Goal: Check status: Check status

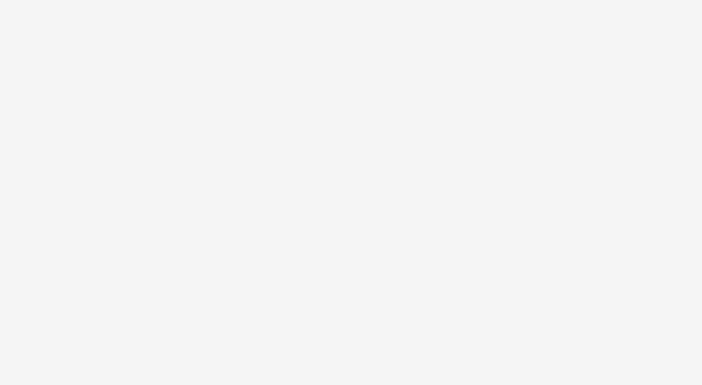
click at [430, 172] on body at bounding box center [351, 192] width 702 height 385
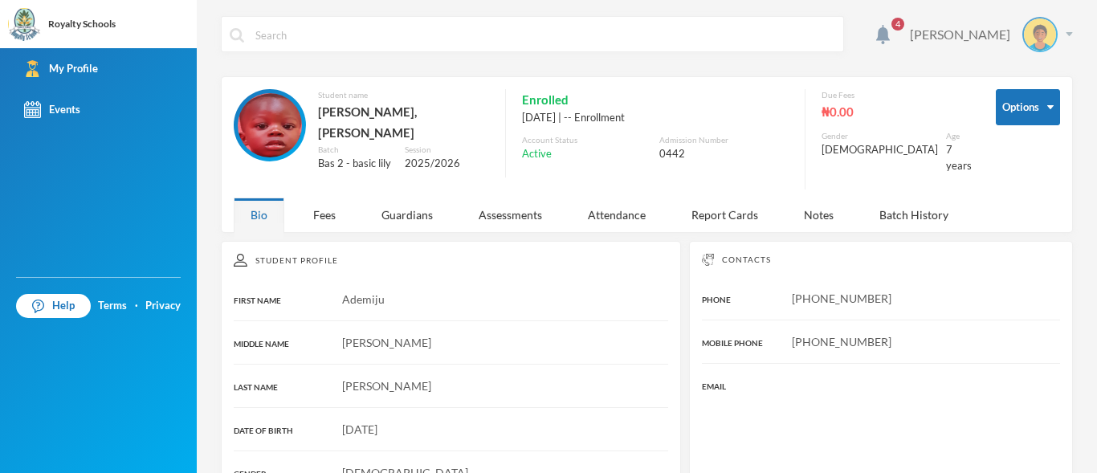
click at [1065, 35] on img at bounding box center [1068, 34] width 7 height 4
click at [1018, 116] on button "Logout" at bounding box center [1016, 117] width 72 height 24
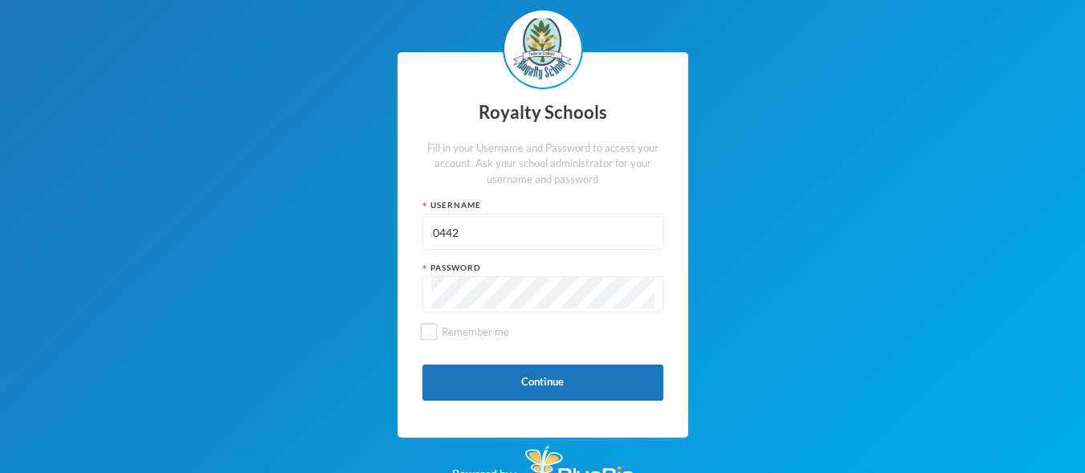
click at [480, 229] on input "0442" at bounding box center [542, 232] width 223 height 36
type input "0"
type input "0650"
click at [479, 380] on button "Continue" at bounding box center [542, 383] width 241 height 36
click at [544, 381] on button "Continue" at bounding box center [542, 383] width 241 height 36
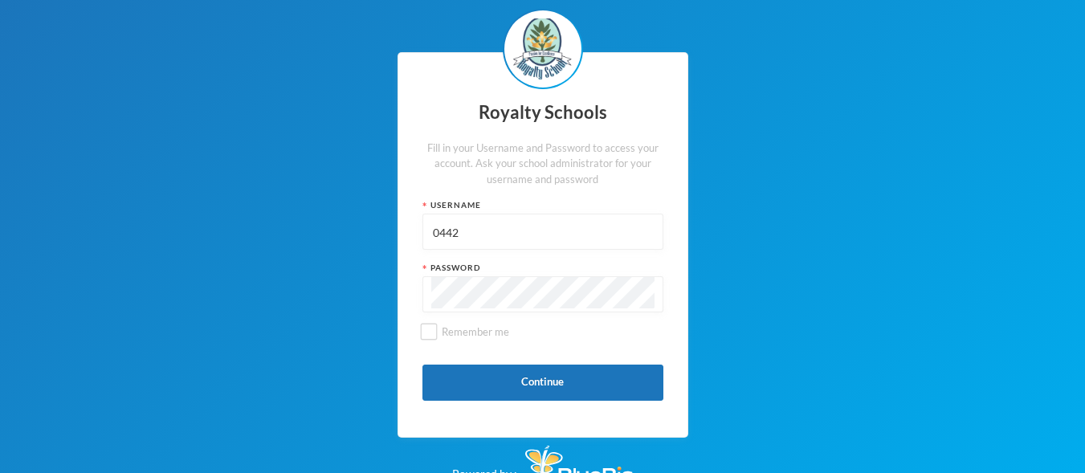
click at [480, 229] on input "0442" at bounding box center [542, 232] width 223 height 36
type input "0560"
click at [476, 379] on button "Continue" at bounding box center [542, 383] width 241 height 36
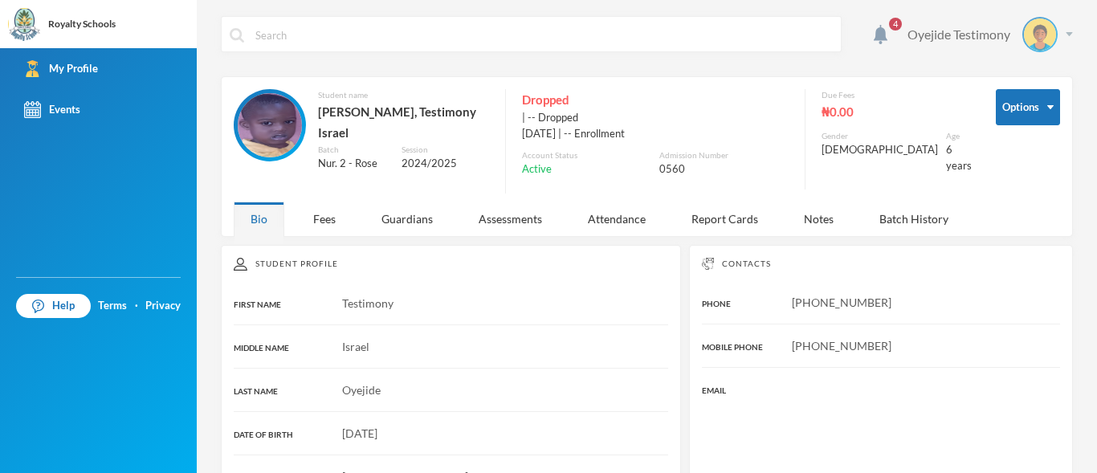
click at [1065, 32] on img at bounding box center [1068, 34] width 7 height 4
click at [1041, 119] on button "Logout" at bounding box center [1016, 117] width 72 height 24
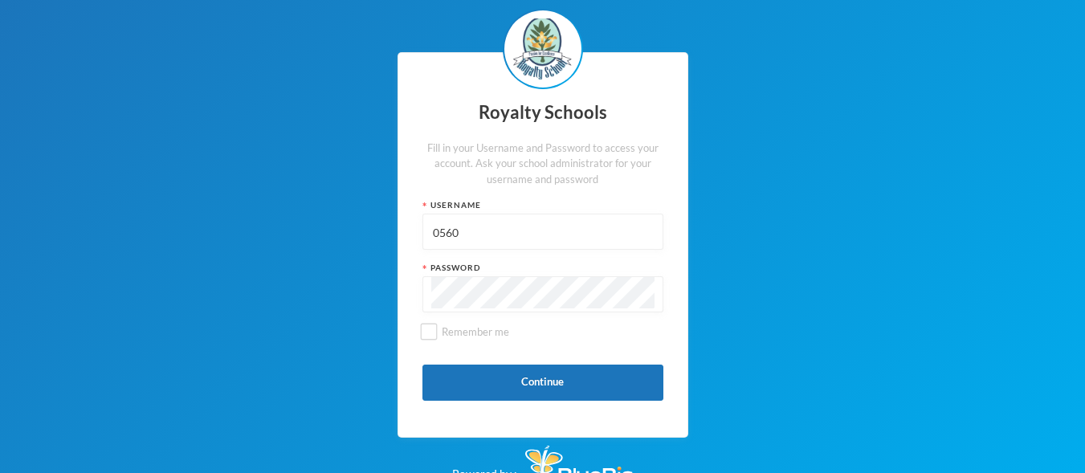
click at [458, 235] on input "0560" at bounding box center [542, 232] width 223 height 36
type input "0650"
click at [479, 374] on button "Continue" at bounding box center [542, 383] width 241 height 36
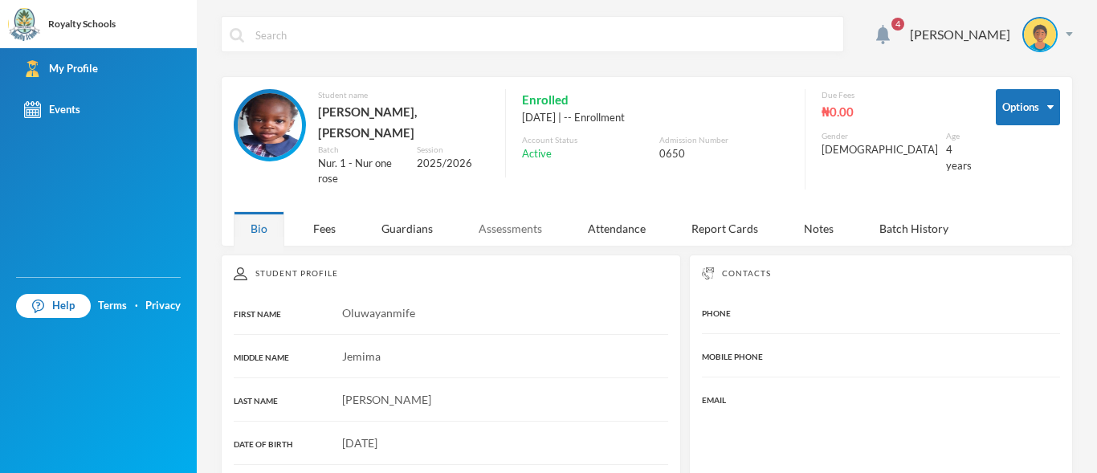
click at [513, 211] on div "Assessments" at bounding box center [510, 228] width 97 height 35
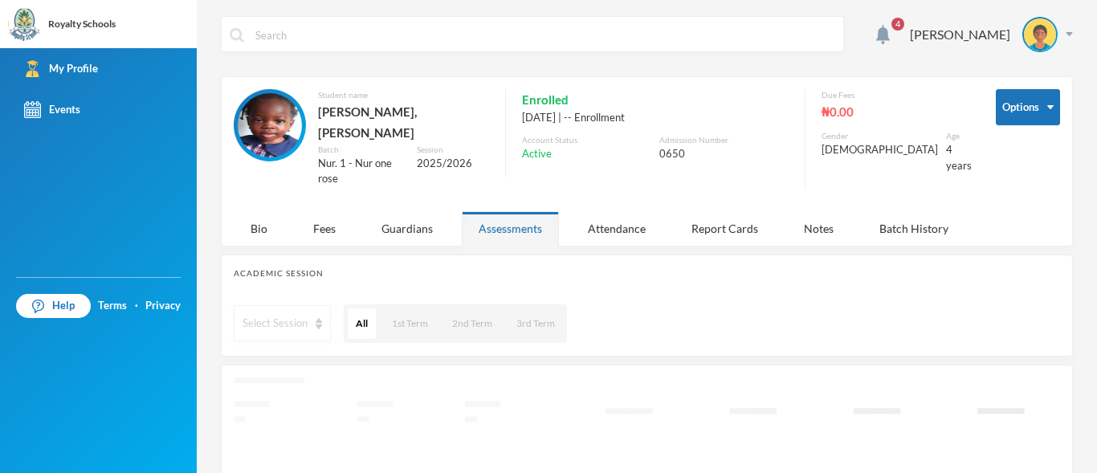
click at [280, 316] on div "Select Session" at bounding box center [274, 324] width 65 height 16
click at [274, 359] on span "2025/2026" at bounding box center [270, 360] width 55 height 14
click at [397, 308] on button "1st Term" at bounding box center [400, 323] width 52 height 31
click at [712, 211] on div "Report Cards" at bounding box center [724, 228] width 100 height 35
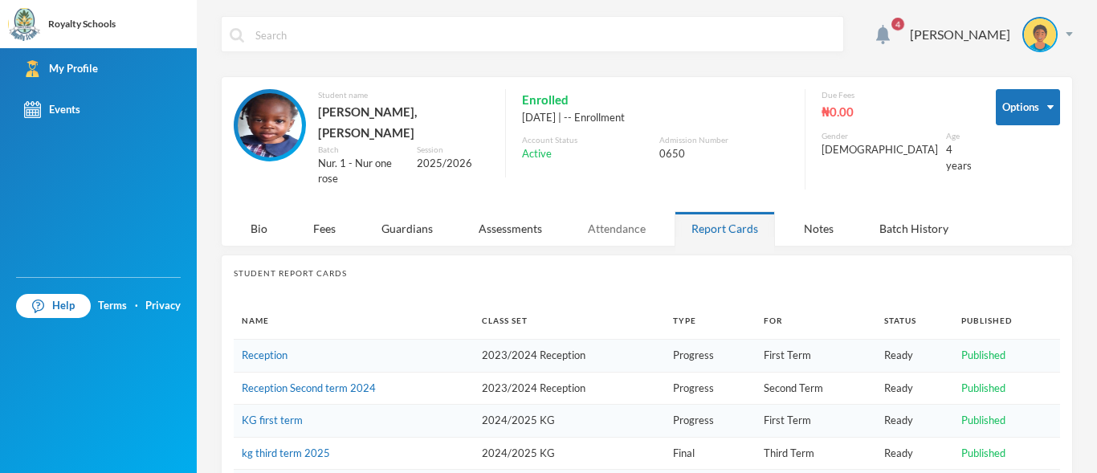
click at [601, 211] on div "Attendance" at bounding box center [617, 228] width 92 height 35
click at [674, 211] on div "Report Cards" at bounding box center [724, 228] width 100 height 35
click at [601, 211] on div "Attendance" at bounding box center [617, 228] width 92 height 35
click at [674, 211] on div "Report Cards" at bounding box center [724, 228] width 100 height 35
click at [601, 211] on div "Attendance" at bounding box center [617, 228] width 92 height 35
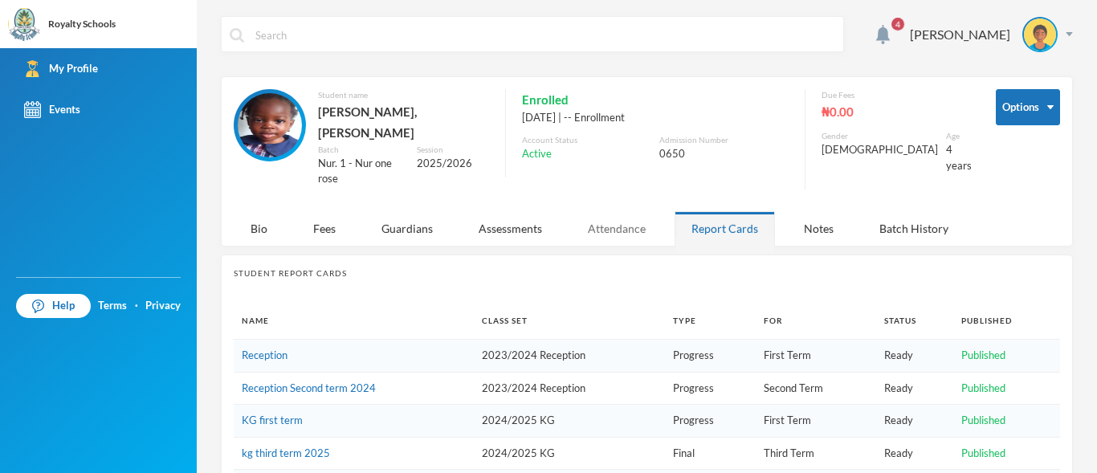
click at [674, 211] on div "Report Cards" at bounding box center [724, 228] width 100 height 35
click at [601, 211] on div "Attendance" at bounding box center [617, 228] width 92 height 35
click at [674, 211] on div "Report Cards" at bounding box center [724, 228] width 100 height 35
click at [601, 211] on div "Attendance" at bounding box center [617, 228] width 92 height 35
click at [674, 211] on div "Report Cards" at bounding box center [724, 228] width 100 height 35
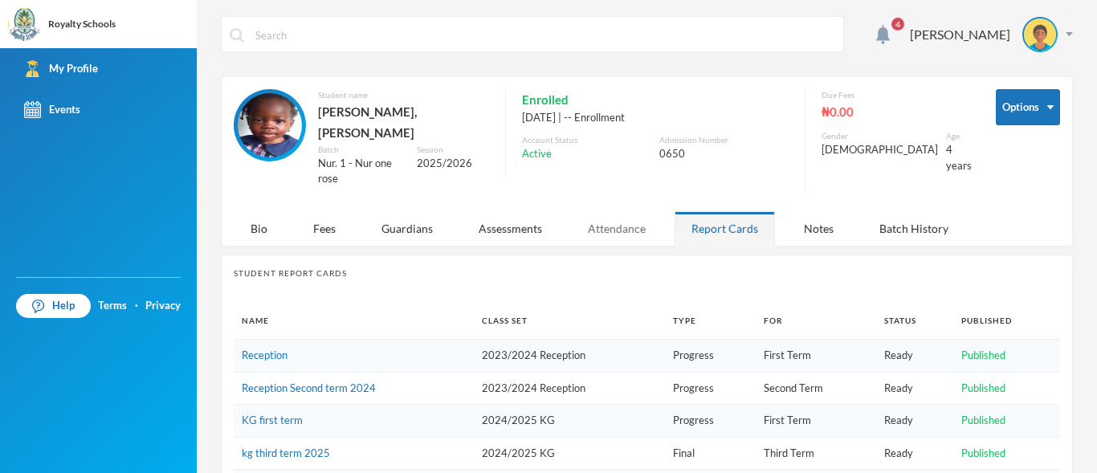
click at [601, 211] on div "Attendance" at bounding box center [617, 228] width 92 height 35
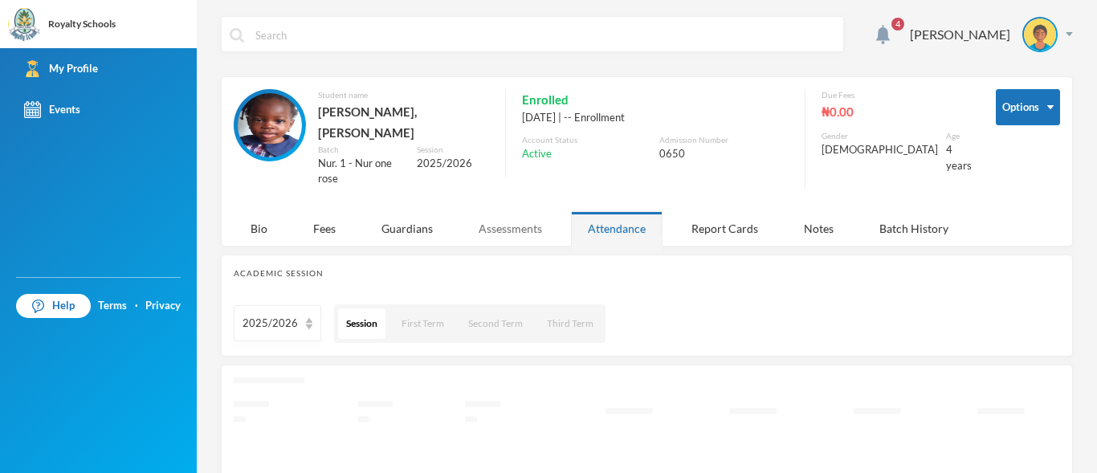
click at [505, 211] on div "Assessments" at bounding box center [510, 228] width 97 height 35
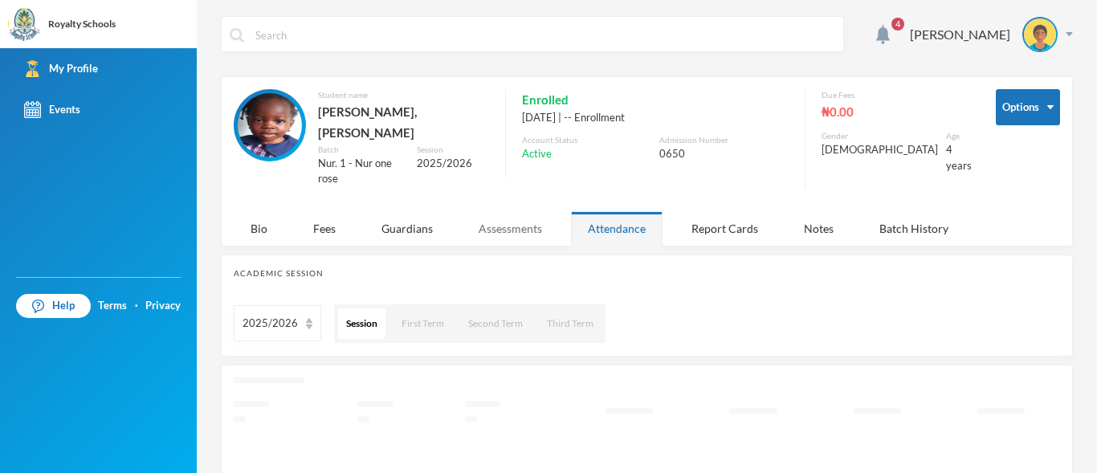
click at [505, 211] on div "Assessments" at bounding box center [510, 228] width 97 height 35
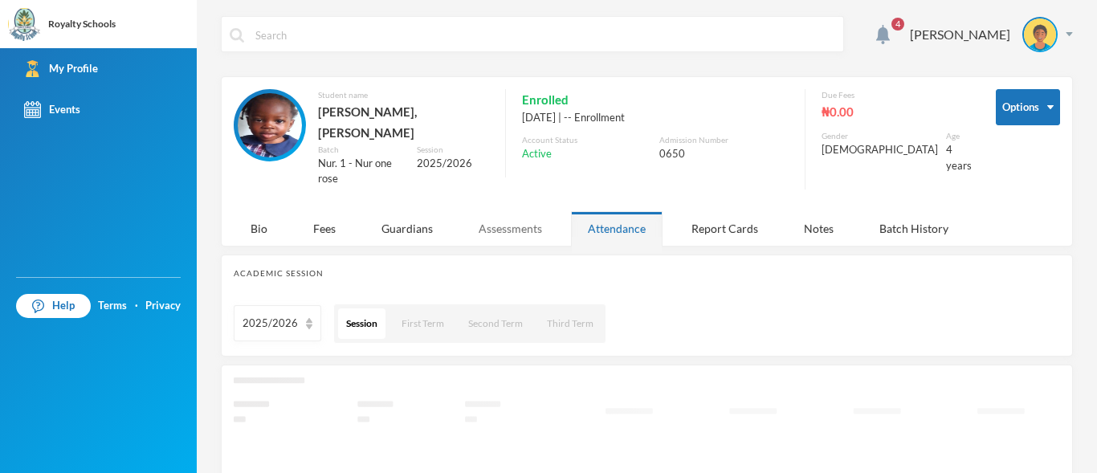
click at [505, 211] on div "Assessments" at bounding box center [510, 228] width 97 height 35
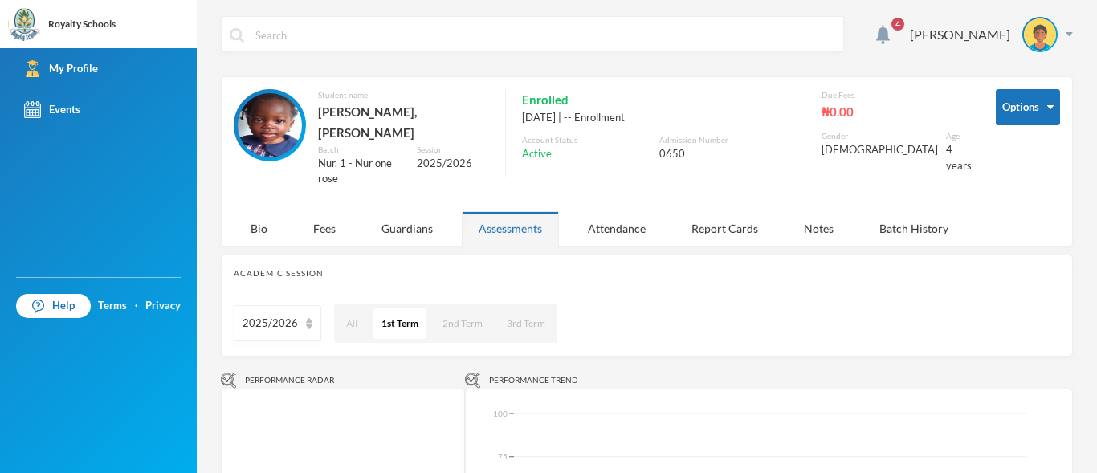
click at [355, 308] on button "All" at bounding box center [351, 323] width 27 height 31
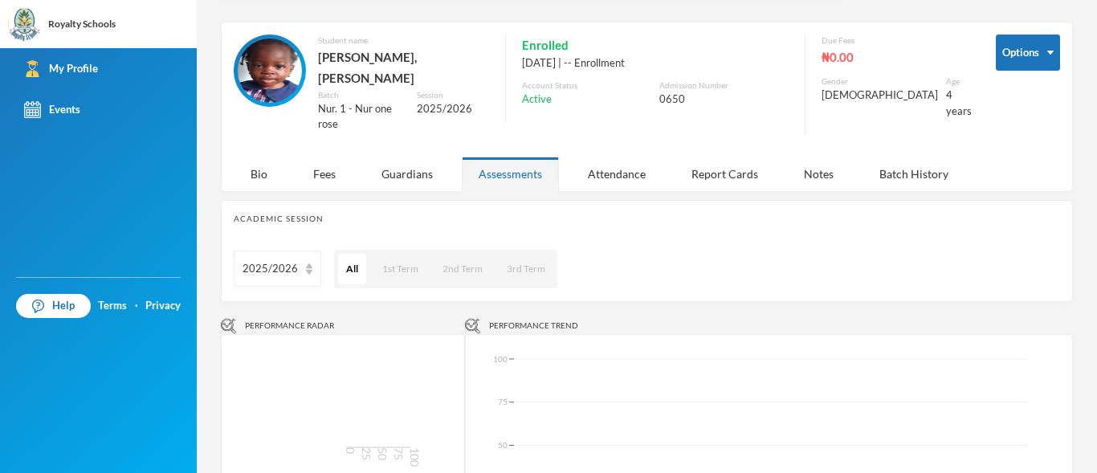
scroll to position [38, 0]
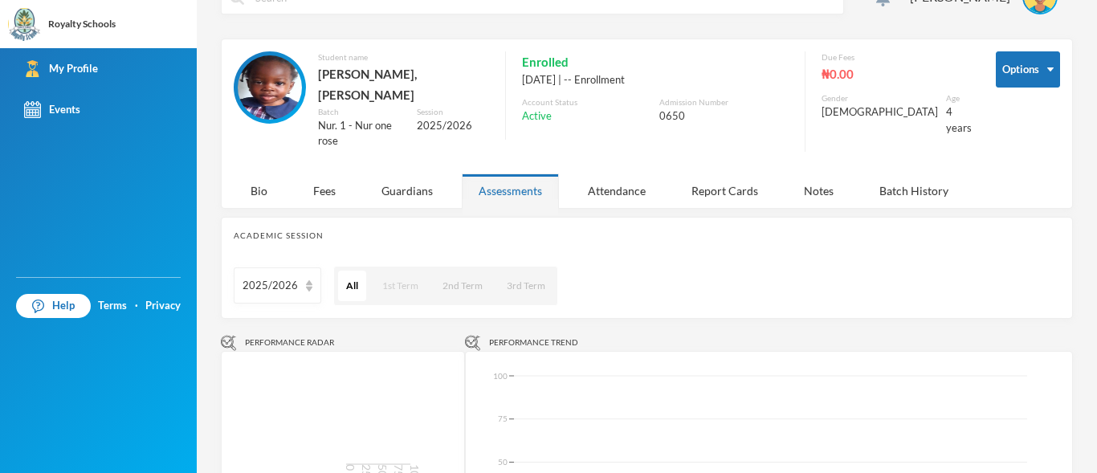
click at [392, 271] on button "1st Term" at bounding box center [400, 286] width 52 height 31
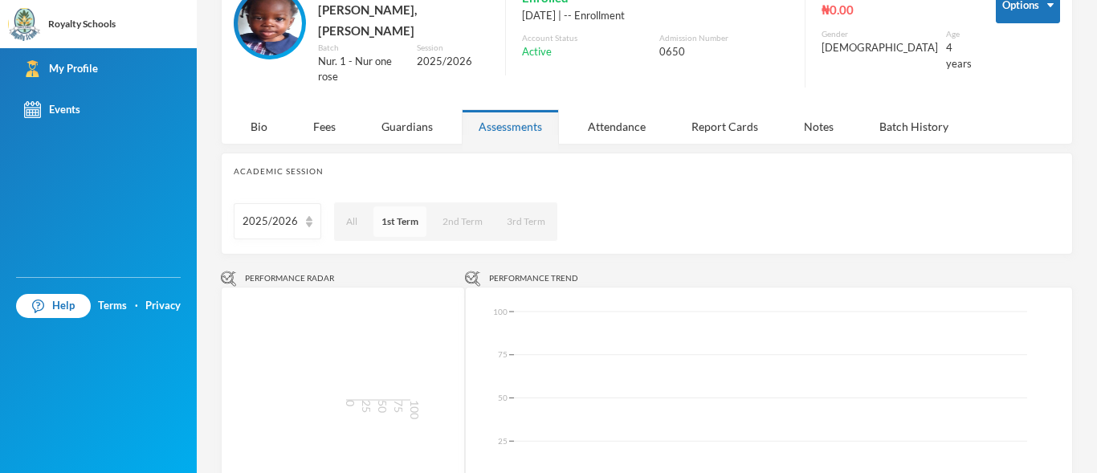
scroll to position [70, 0]
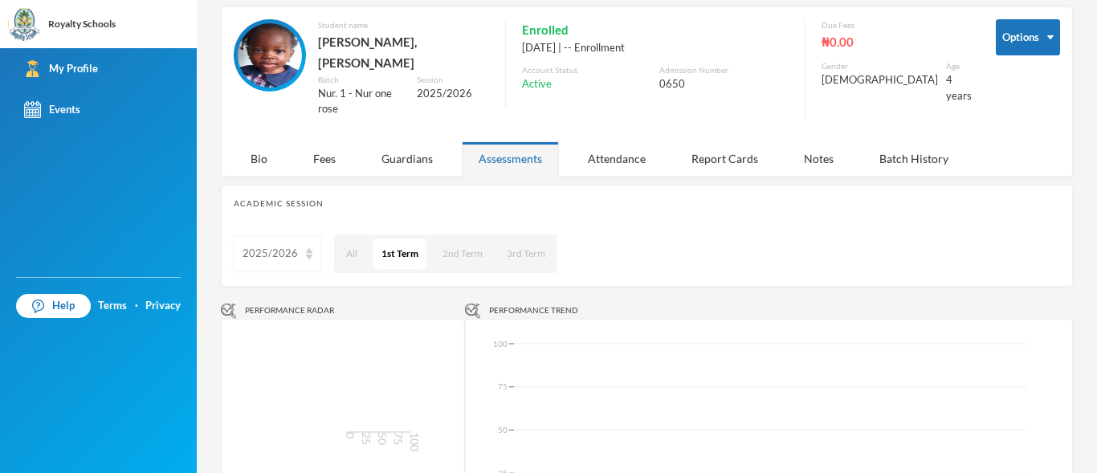
click at [286, 246] on div "2025/2026" at bounding box center [269, 254] width 55 height 16
click at [281, 271] on li "All Sessions" at bounding box center [276, 265] width 84 height 26
click at [312, 235] on div "Select Session" at bounding box center [282, 253] width 97 height 36
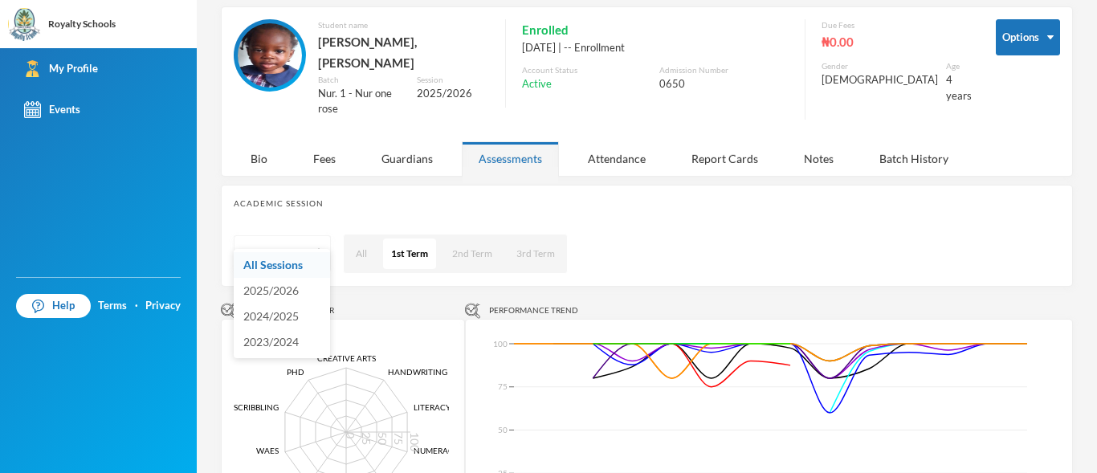
click at [296, 246] on div "Select Session" at bounding box center [274, 254] width 65 height 16
click at [357, 238] on button "All" at bounding box center [361, 253] width 27 height 31
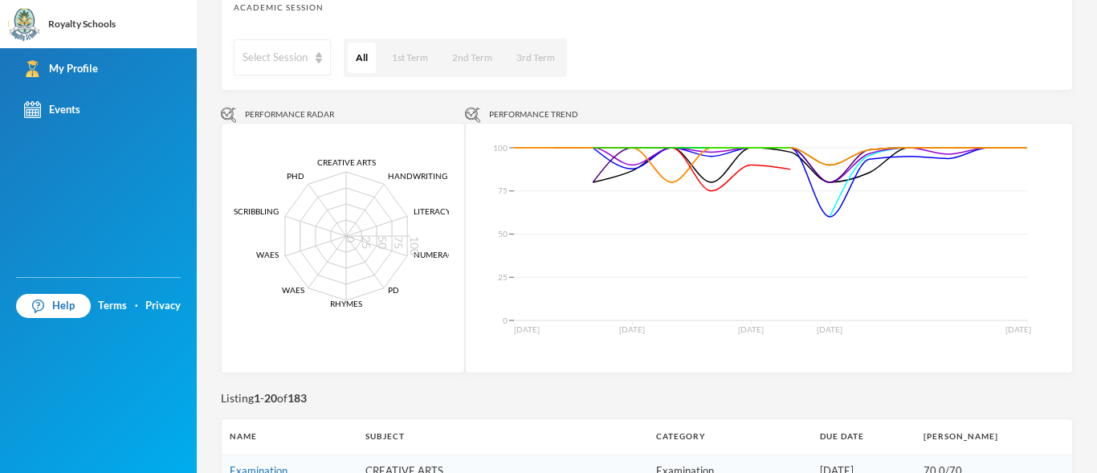
scroll to position [234, 0]
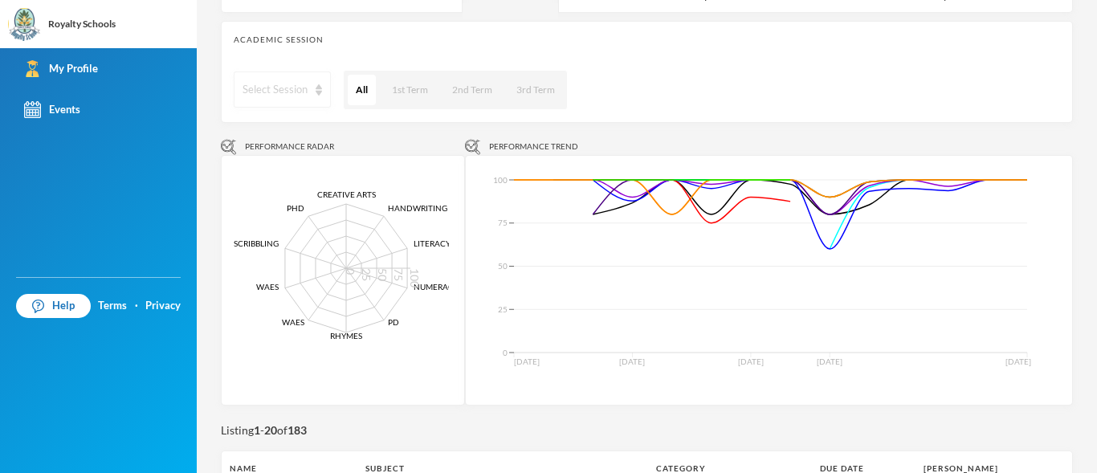
click at [295, 82] on div "Select Session" at bounding box center [274, 90] width 65 height 16
click at [287, 121] on span "2025/2026" at bounding box center [270, 127] width 55 height 14
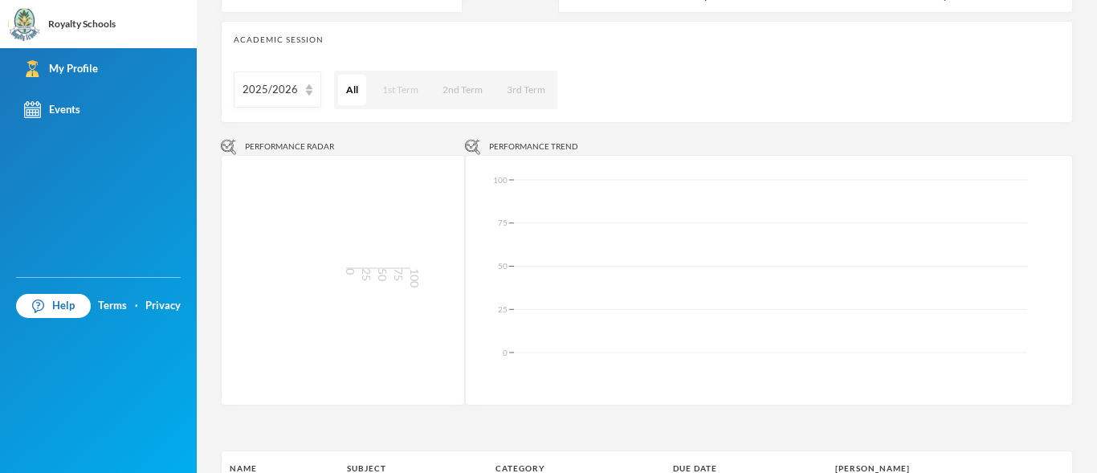
click at [401, 75] on button "1st Term" at bounding box center [400, 90] width 52 height 31
click at [360, 75] on button "All" at bounding box center [351, 90] width 27 height 31
click at [381, 75] on button "1st Term" at bounding box center [400, 90] width 52 height 31
click at [344, 75] on button "All" at bounding box center [351, 90] width 27 height 31
click at [280, 82] on div "2025/2026" at bounding box center [269, 90] width 55 height 16
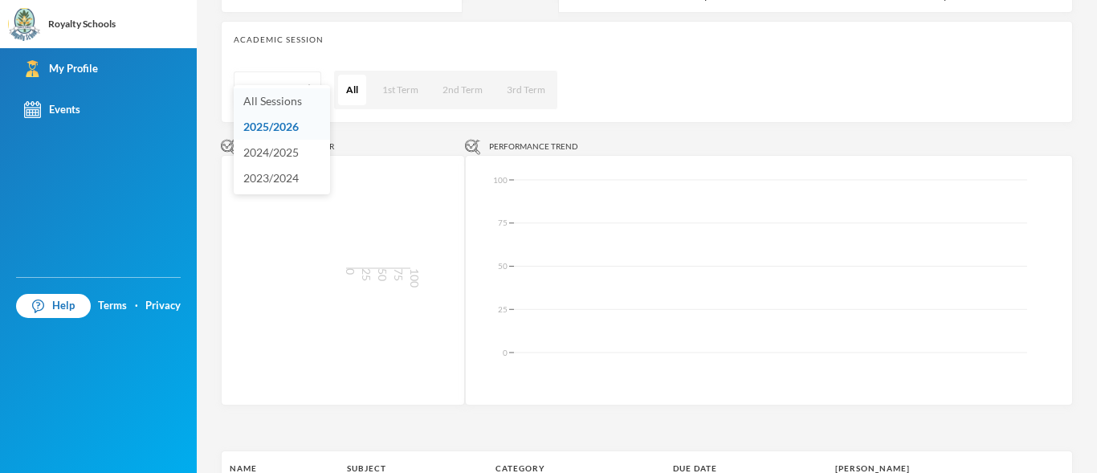
click at [279, 107] on span "All Sessions" at bounding box center [272, 101] width 59 height 14
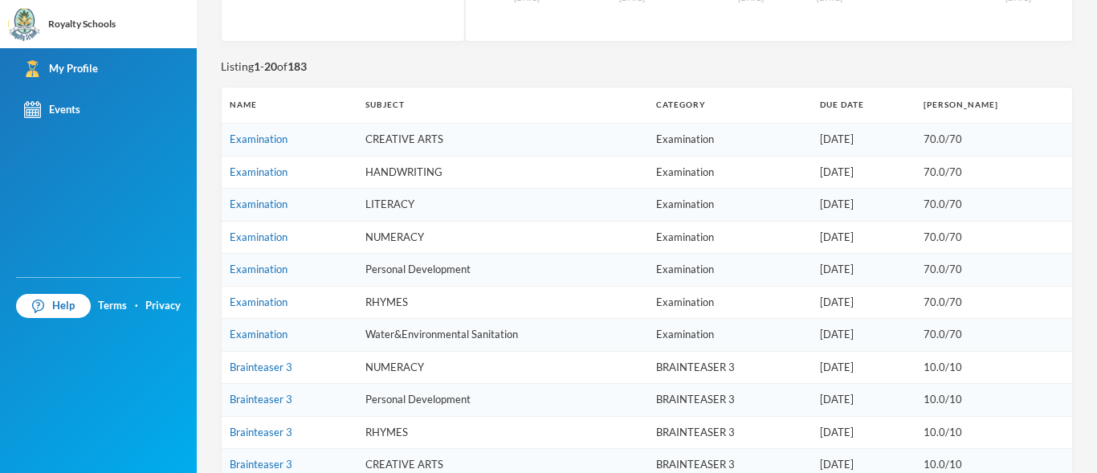
scroll to position [0, 0]
